Goal: Task Accomplishment & Management: Use online tool/utility

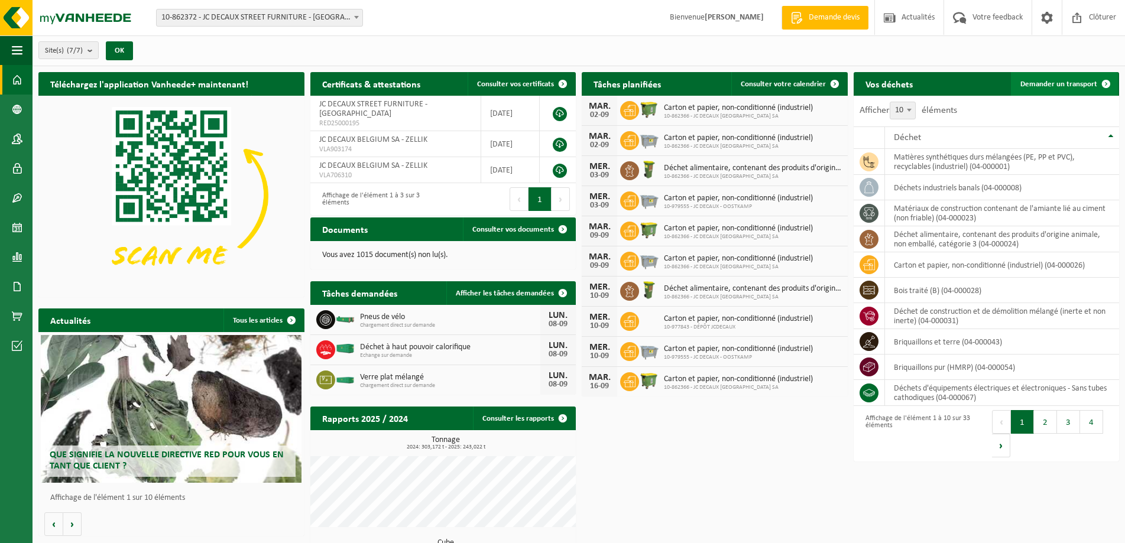
click at [1073, 83] on span "Demander un transport" at bounding box center [1059, 84] width 77 height 8
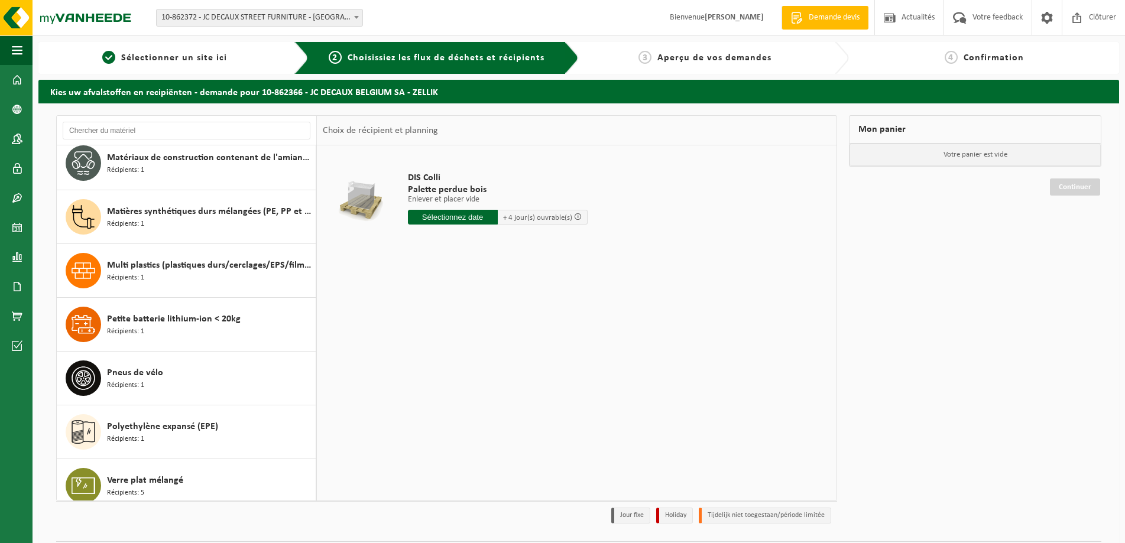
scroll to position [1258, 0]
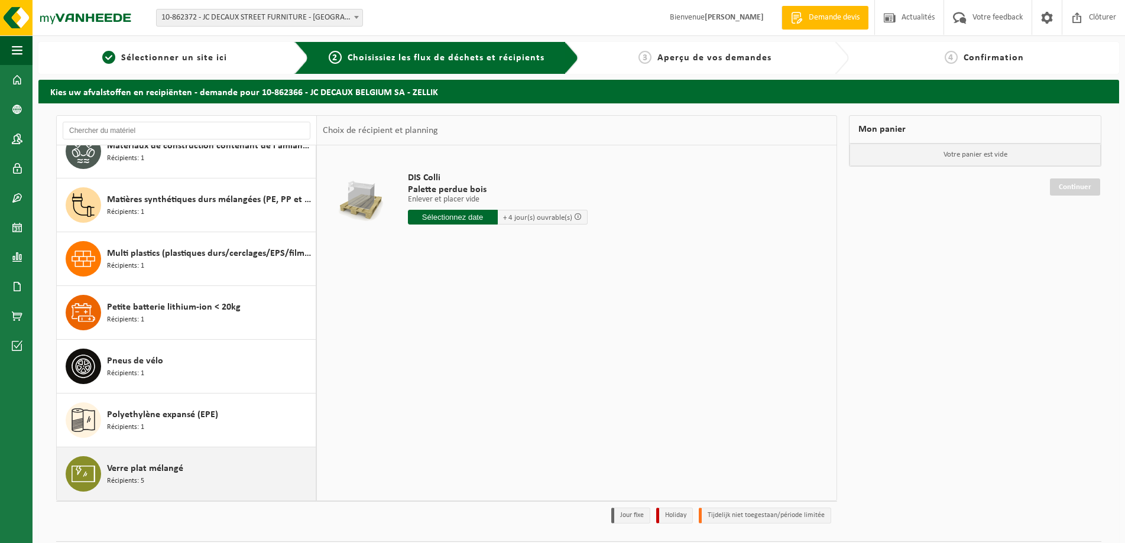
click at [162, 474] on span "Verre plat mélangé" at bounding box center [145, 469] width 76 height 14
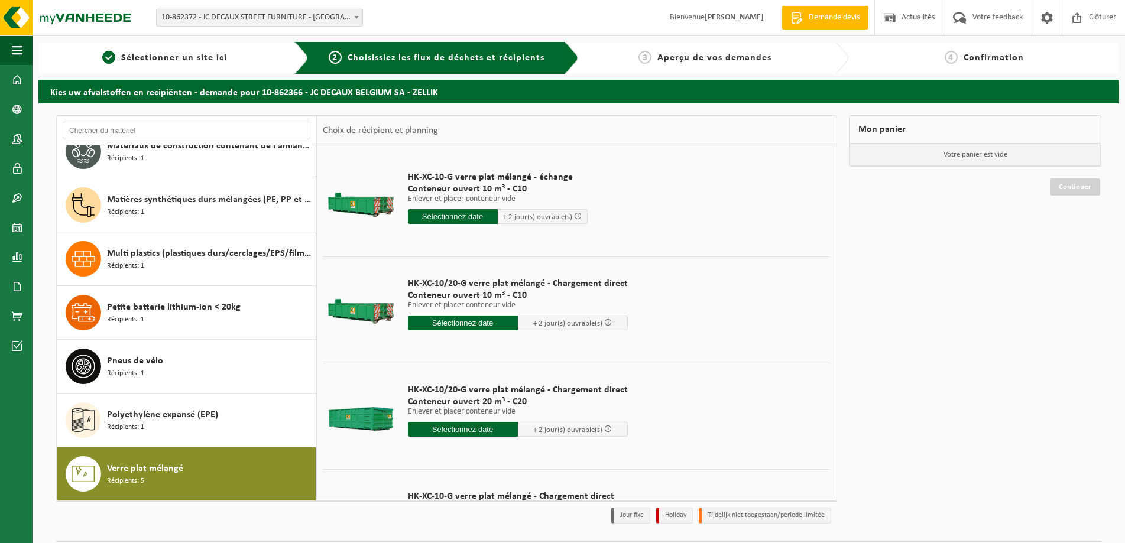
scroll to position [0, 0]
click at [18, 195] on span at bounding box center [17, 198] width 11 height 30
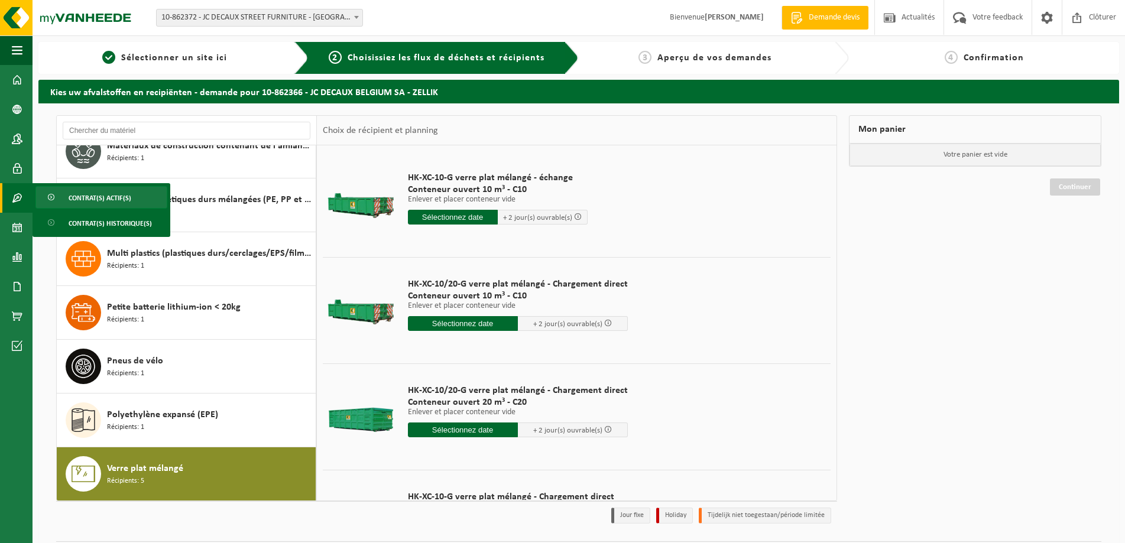
click at [112, 194] on span "Contrat(s) actif(s)" at bounding box center [100, 198] width 63 height 22
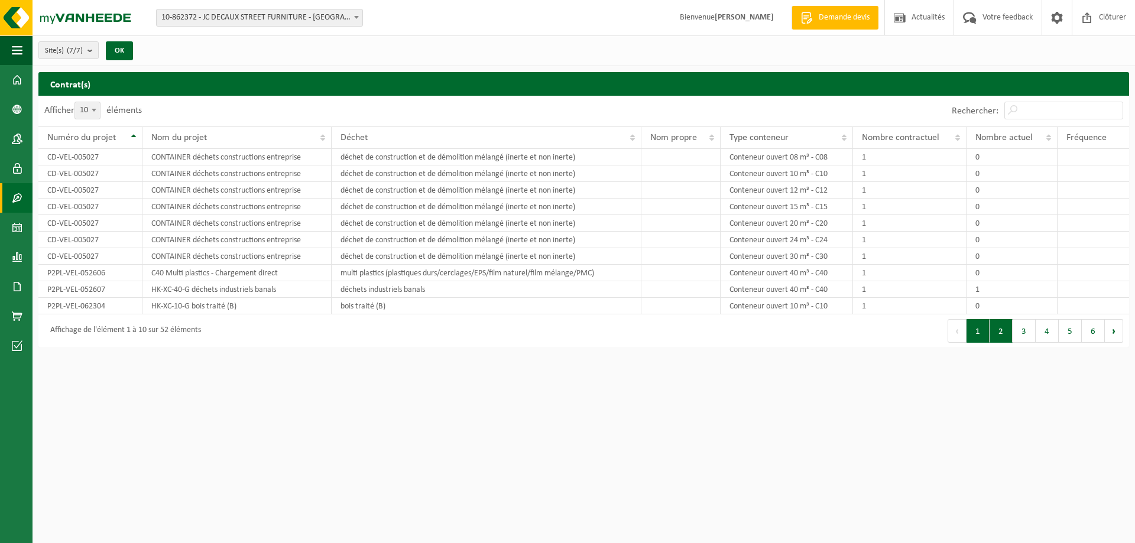
click at [1005, 332] on button "2" at bounding box center [1001, 331] width 23 height 24
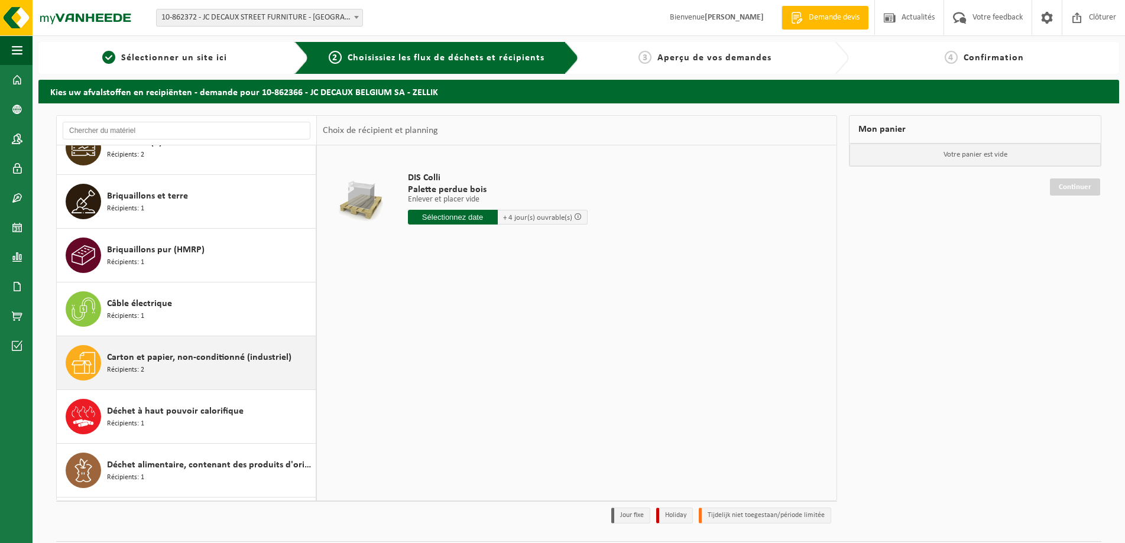
scroll to position [118, 0]
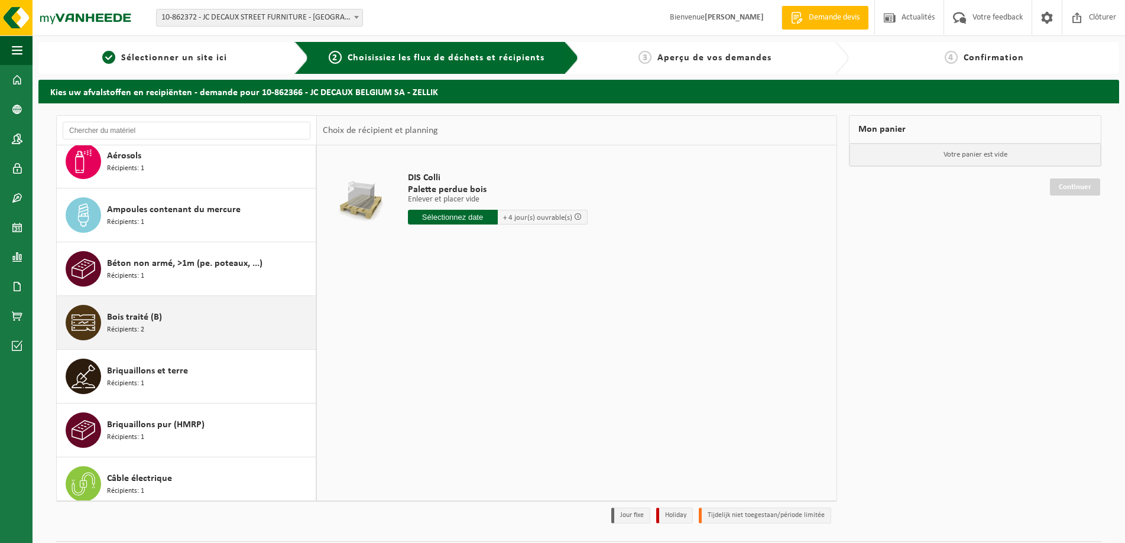
click at [131, 317] on span "Bois traité (B)" at bounding box center [134, 317] width 55 height 14
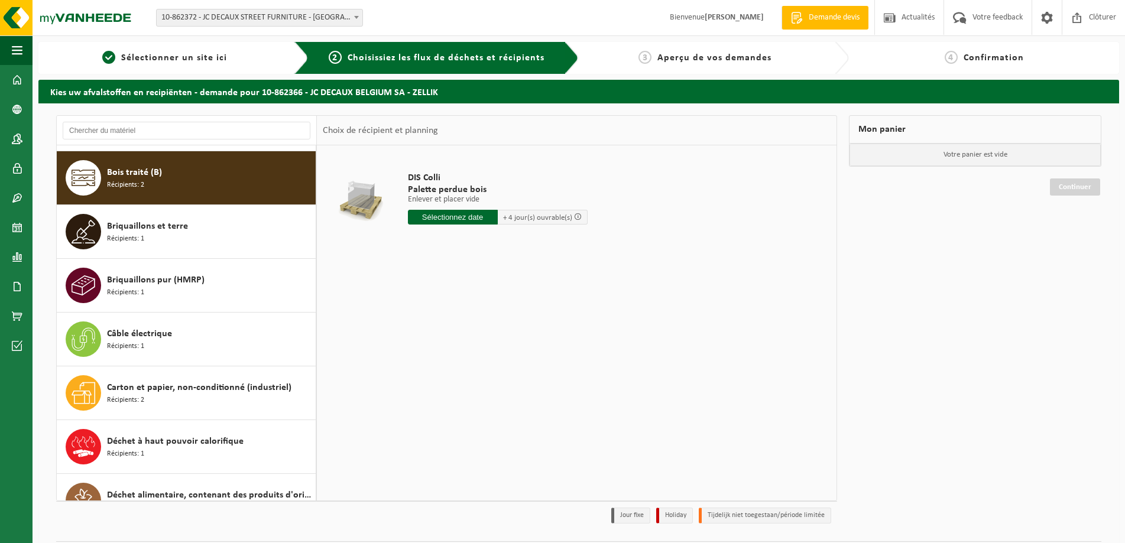
scroll to position [269, 0]
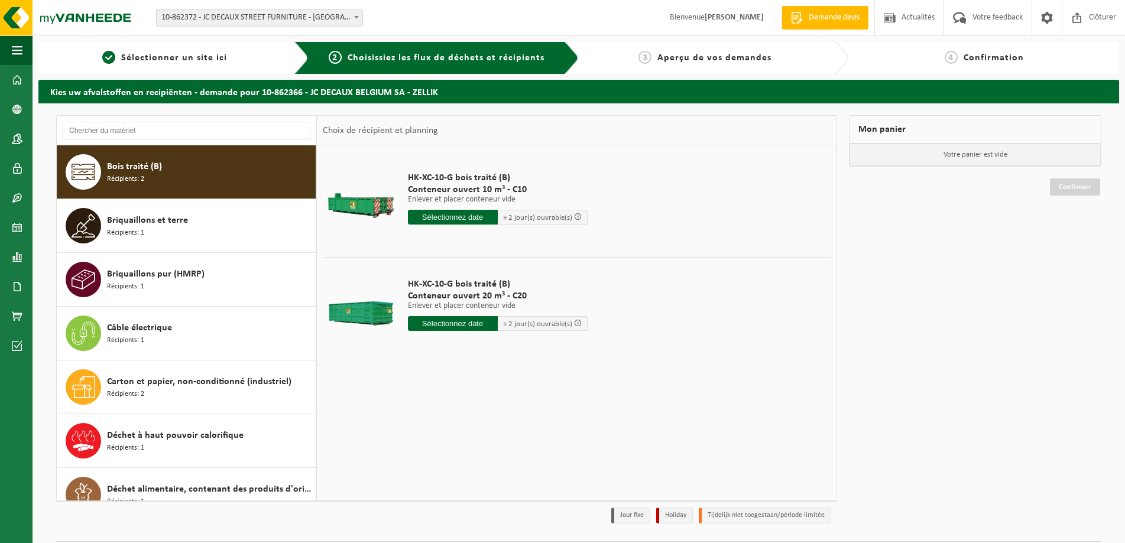
click at [456, 323] on input "text" at bounding box center [453, 323] width 90 height 15
click at [545, 353] on icon at bounding box center [542, 350] width 19 height 19
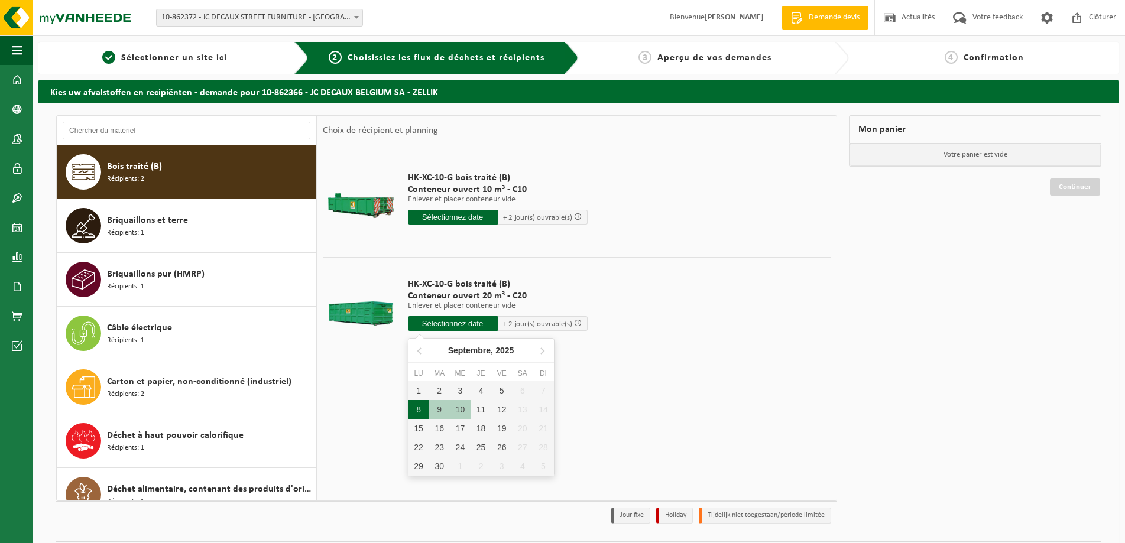
click at [419, 409] on div "8" at bounding box center [419, 409] width 21 height 19
type input "à partir de 2025-09-08"
type input "2025-09-08"
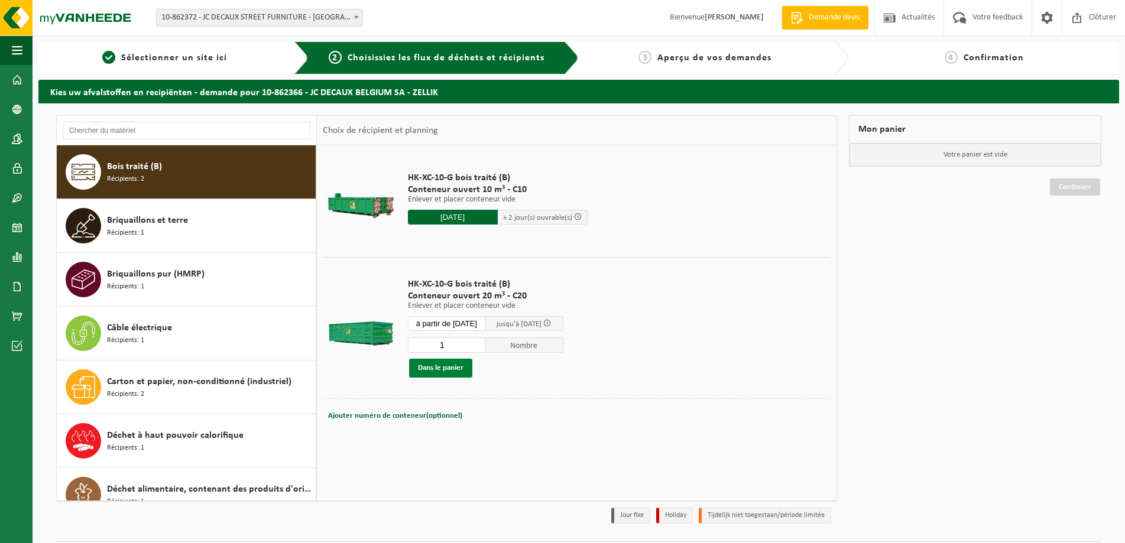
click at [450, 371] on button "Dans le panier" at bounding box center [440, 368] width 63 height 19
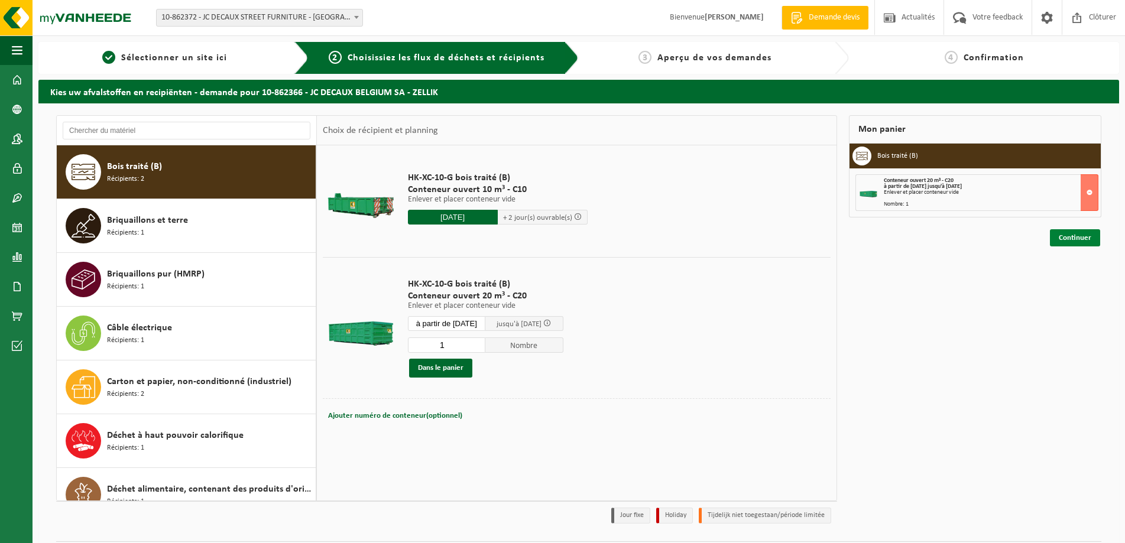
click at [1068, 235] on link "Continuer" at bounding box center [1075, 237] width 50 height 17
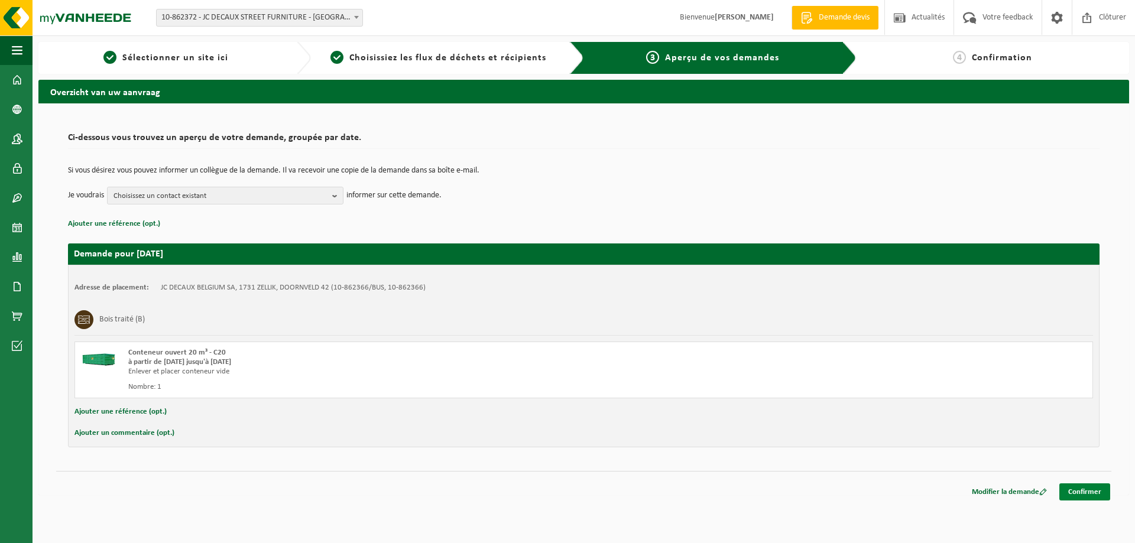
click at [1081, 493] on link "Confirmer" at bounding box center [1085, 492] width 51 height 17
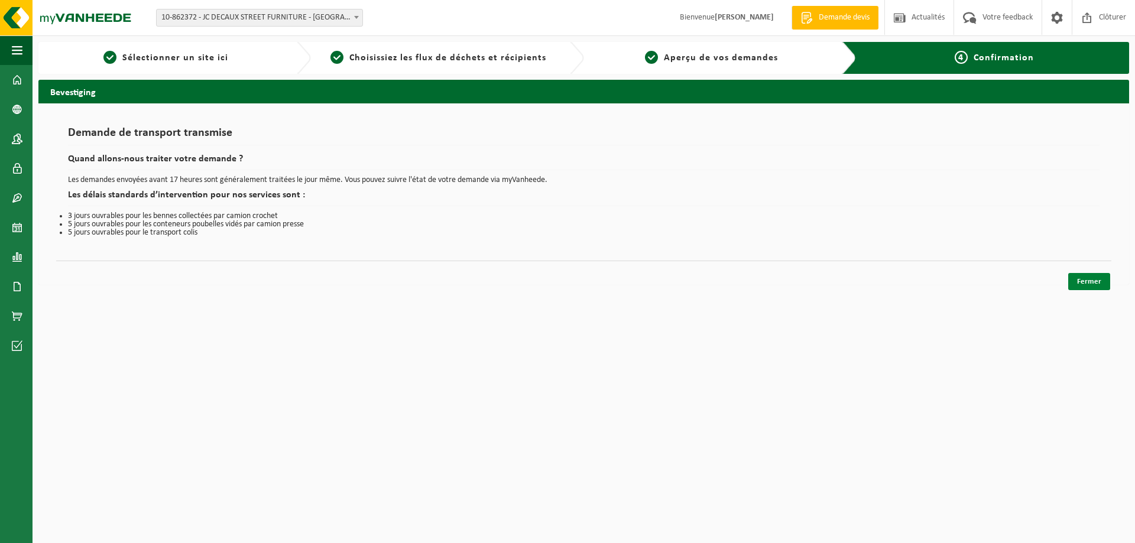
click at [1097, 277] on link "Fermer" at bounding box center [1089, 281] width 42 height 17
